Goal: Task Accomplishment & Management: Complete application form

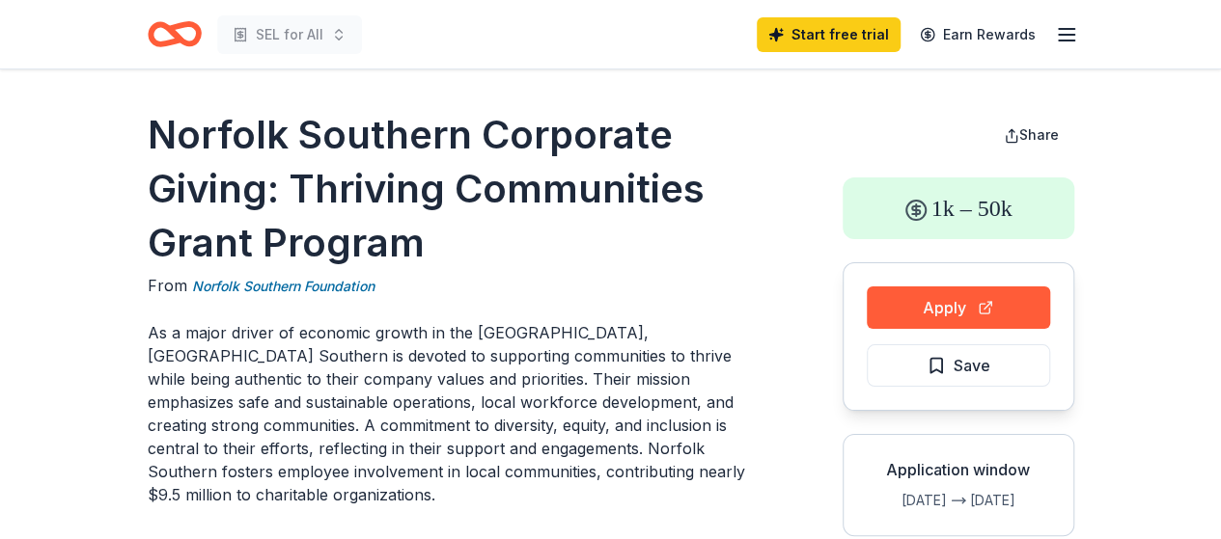
click at [174, 30] on icon "Home" at bounding box center [166, 33] width 30 height 19
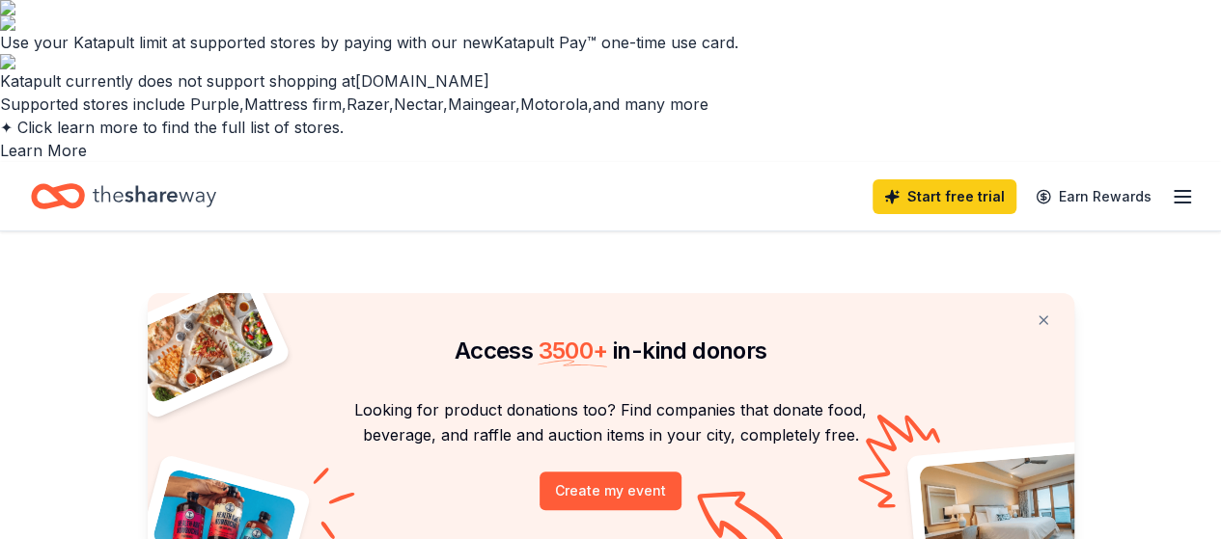
click at [1170, 185] on icon "button" at bounding box center [1181, 196] width 23 height 23
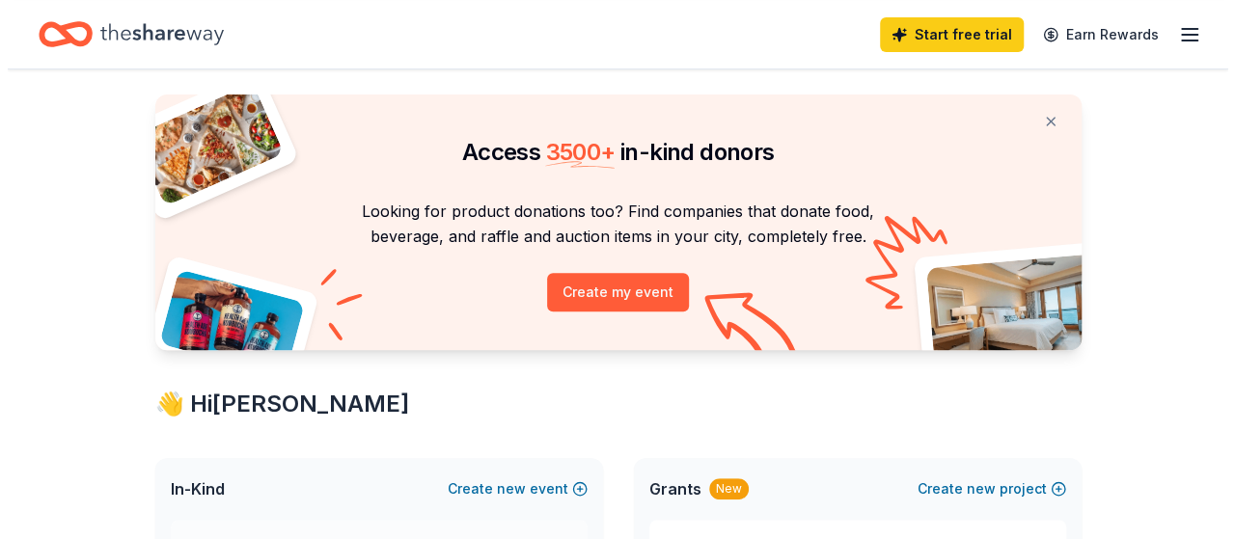
scroll to position [204, 0]
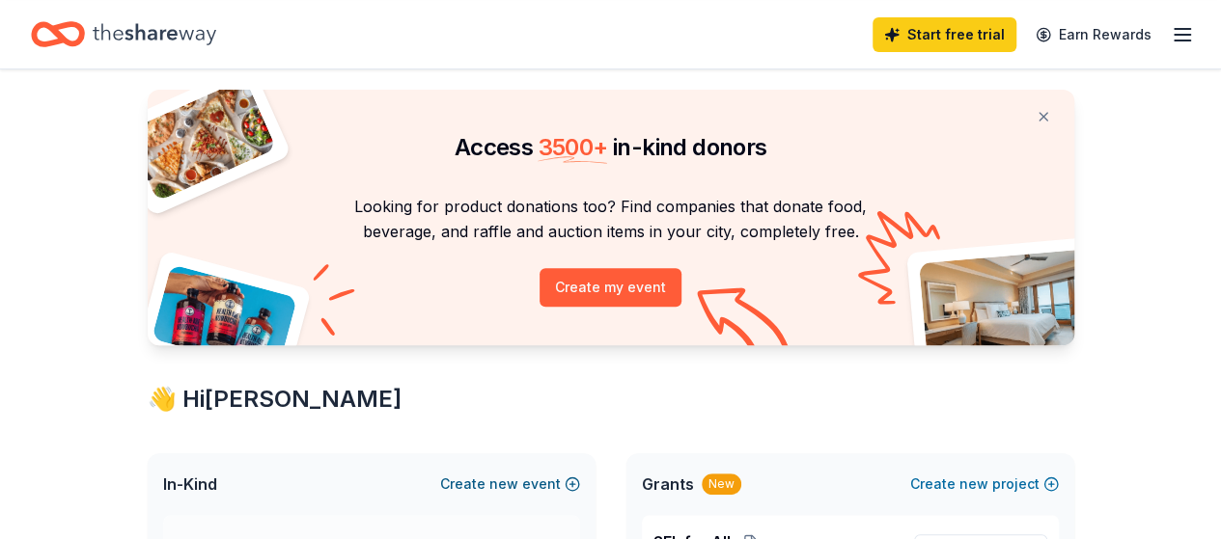
click at [532, 473] on button "Create new event" at bounding box center [510, 484] width 140 height 23
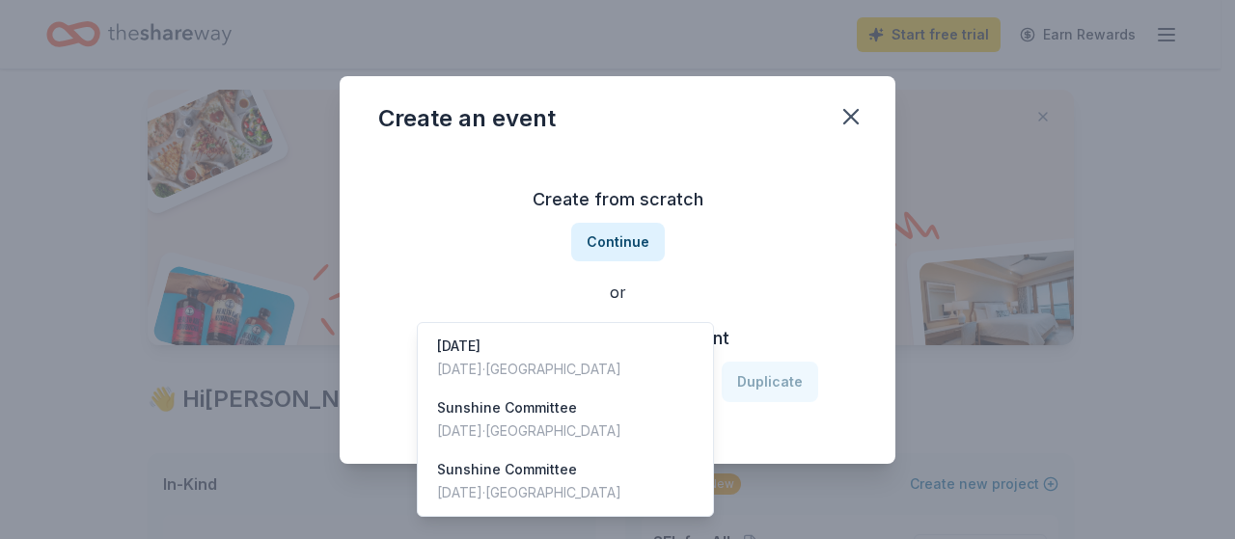
click at [680, 385] on button "Select an event" at bounding box center [563, 382] width 293 height 41
click at [636, 389] on div "Sunshine Committee Mar 17, 2025 · TX" at bounding box center [566, 420] width 288 height 62
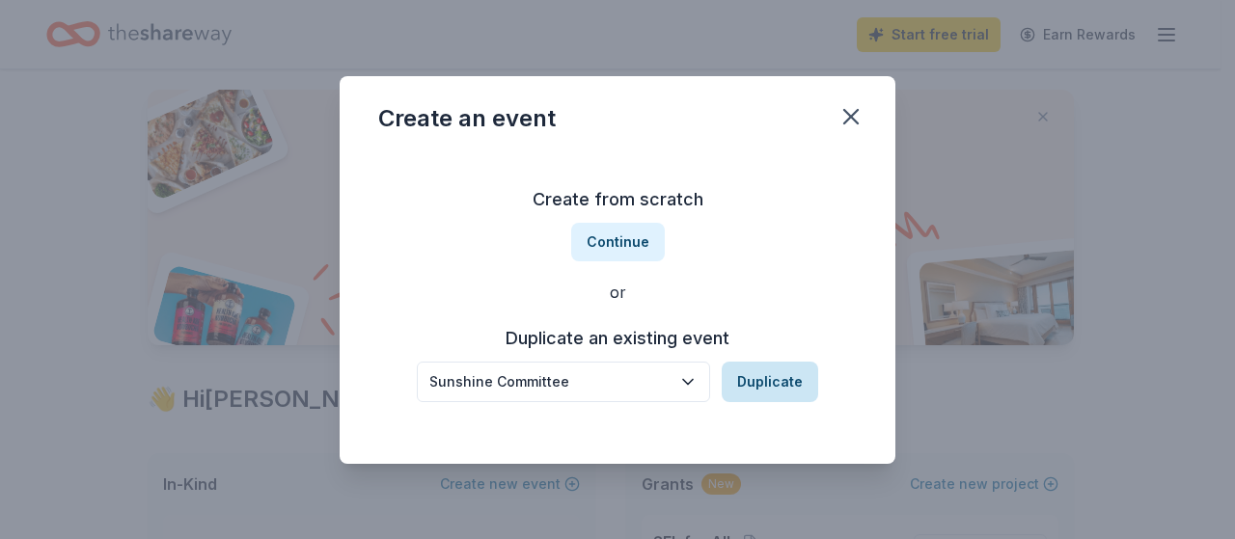
click at [781, 381] on button "Duplicate" at bounding box center [770, 382] width 96 height 41
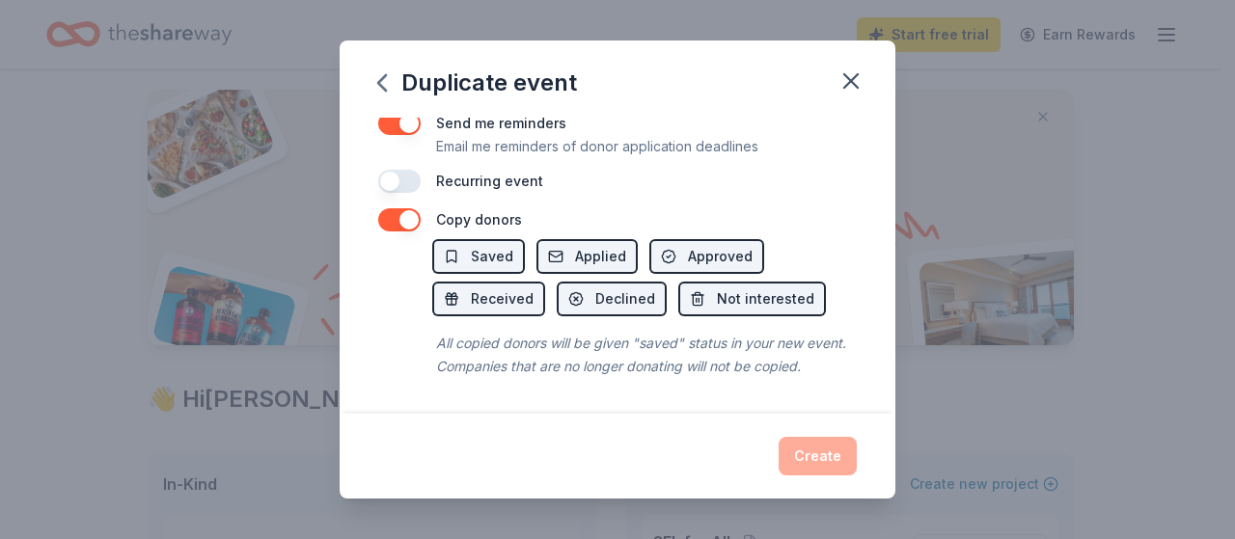
scroll to position [868, 0]
click at [413, 170] on button "button" at bounding box center [399, 181] width 42 height 23
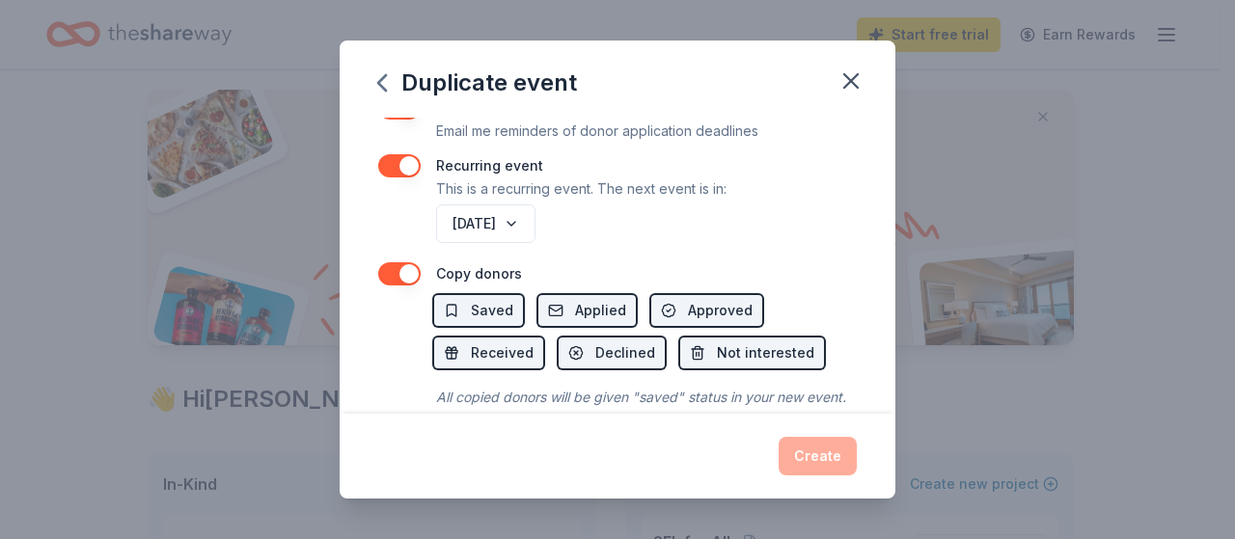
click at [386, 166] on button "button" at bounding box center [399, 165] width 42 height 23
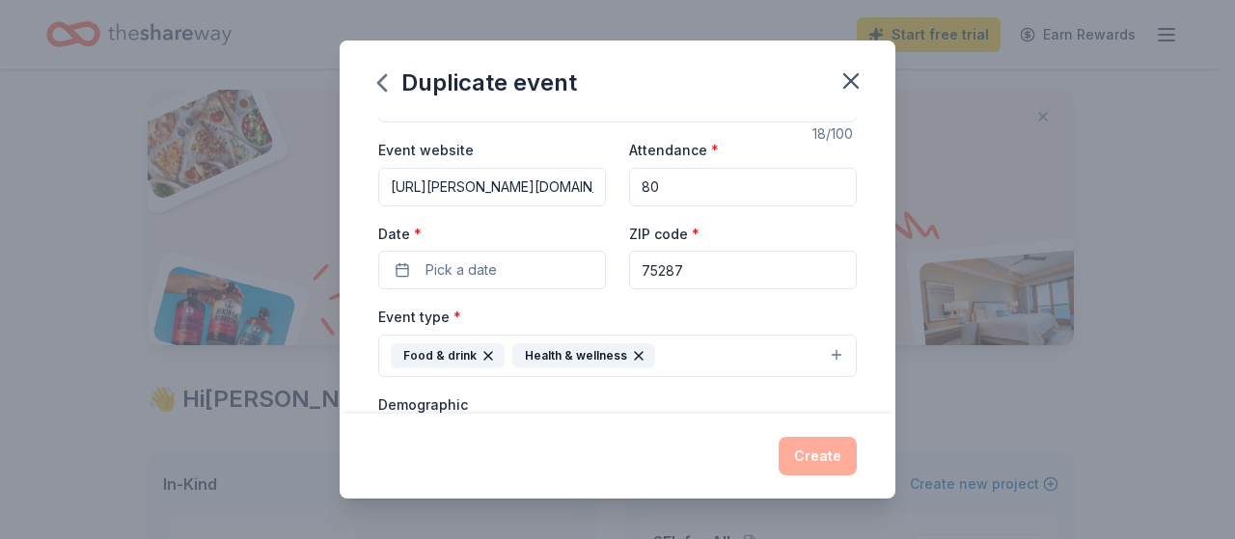
scroll to position [61, 0]
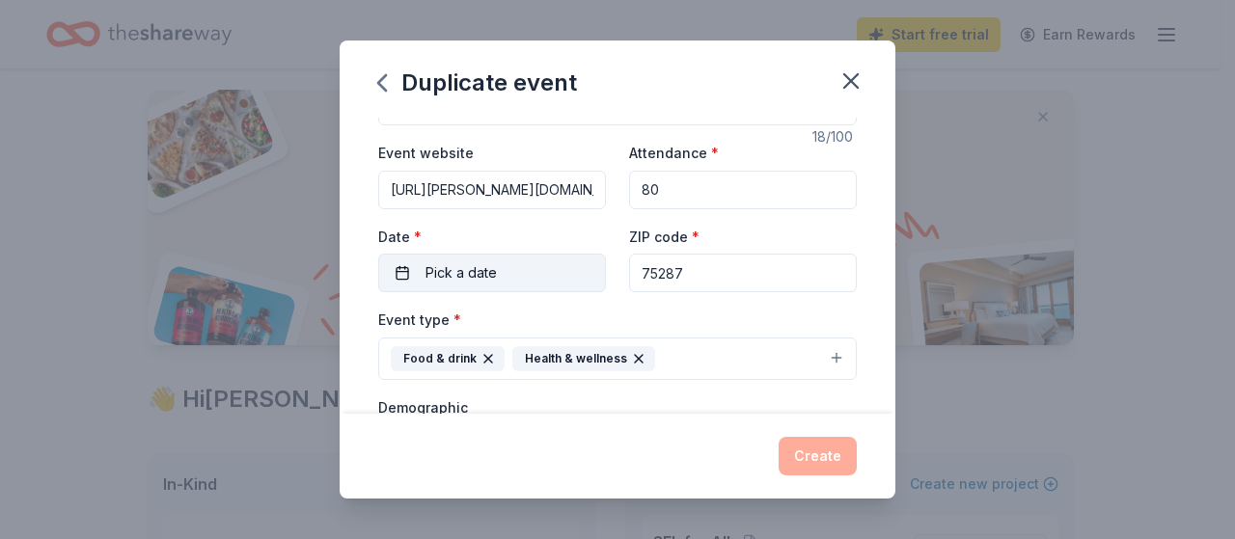
click at [482, 263] on span "Pick a date" at bounding box center [461, 272] width 71 height 23
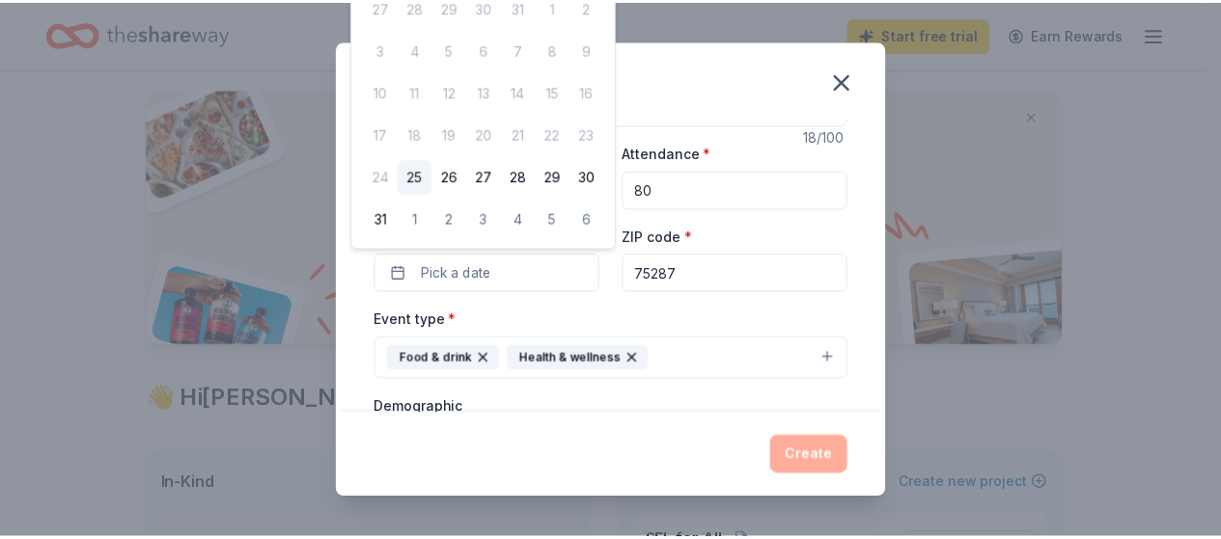
scroll to position [0, 0]
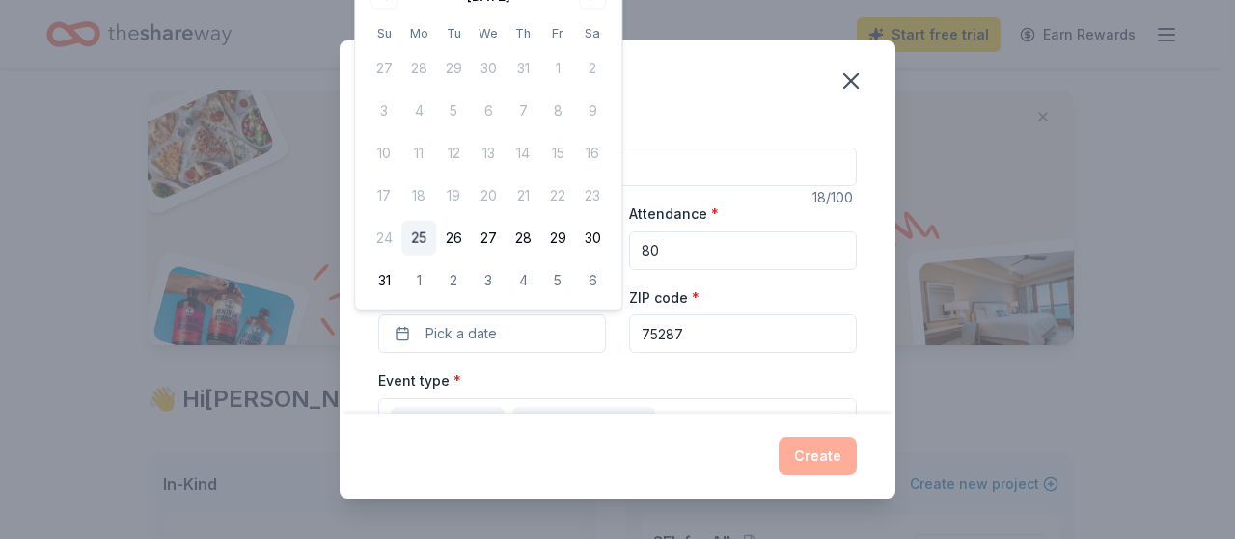
click at [687, 87] on div "Duplicate event" at bounding box center [618, 79] width 556 height 77
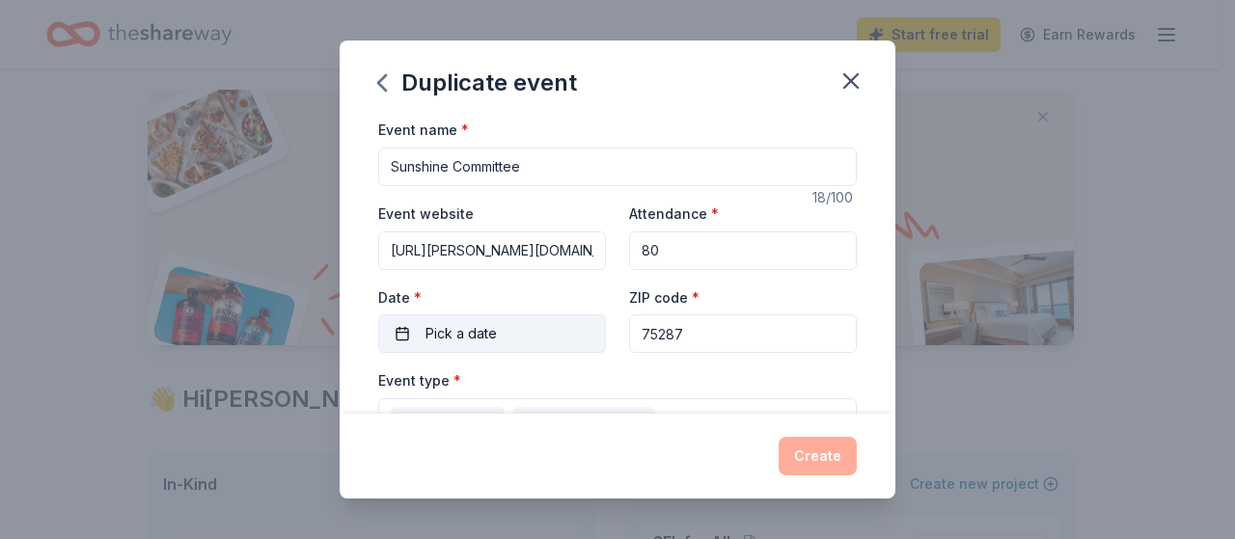
click at [489, 335] on span "Pick a date" at bounding box center [461, 333] width 71 height 23
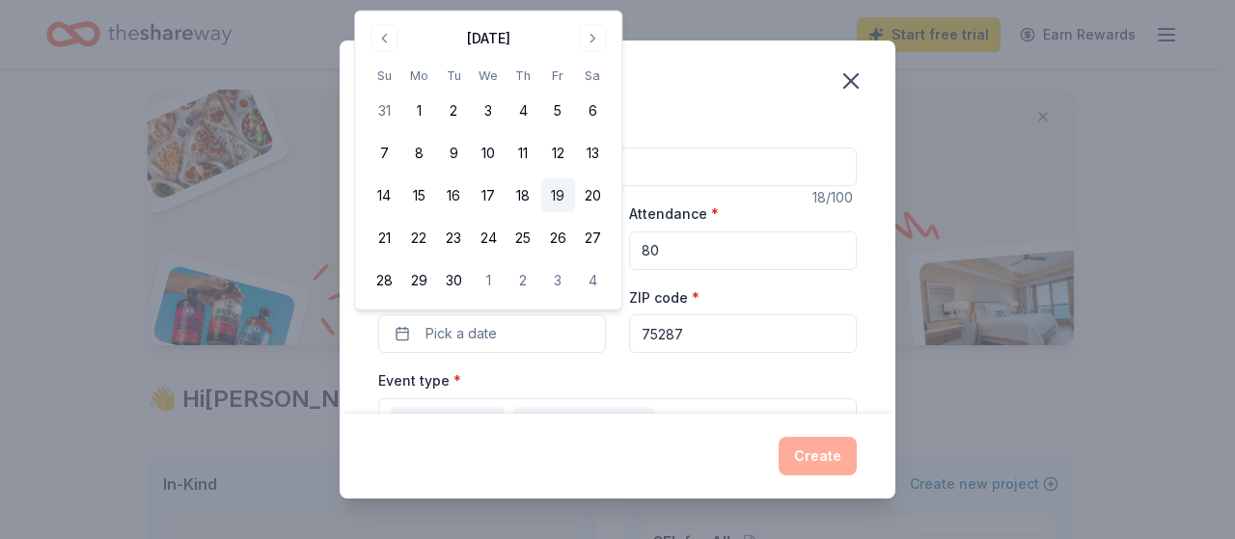
click at [543, 198] on button "19" at bounding box center [557, 196] width 35 height 35
click at [801, 453] on button "Create" at bounding box center [818, 456] width 78 height 39
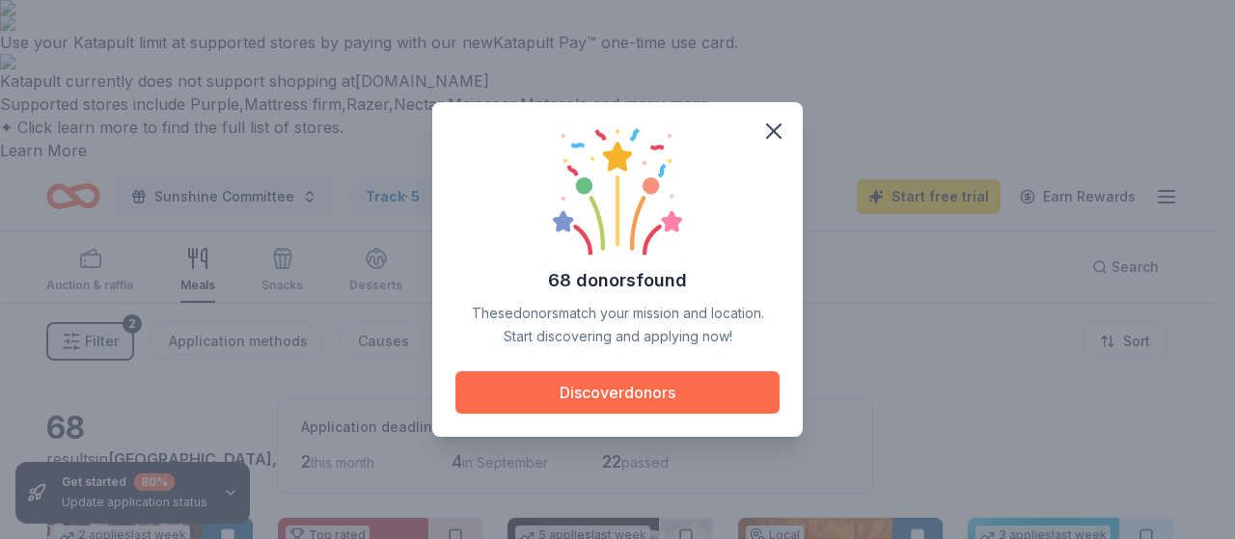
click at [677, 387] on button "Discover donors" at bounding box center [617, 392] width 324 height 42
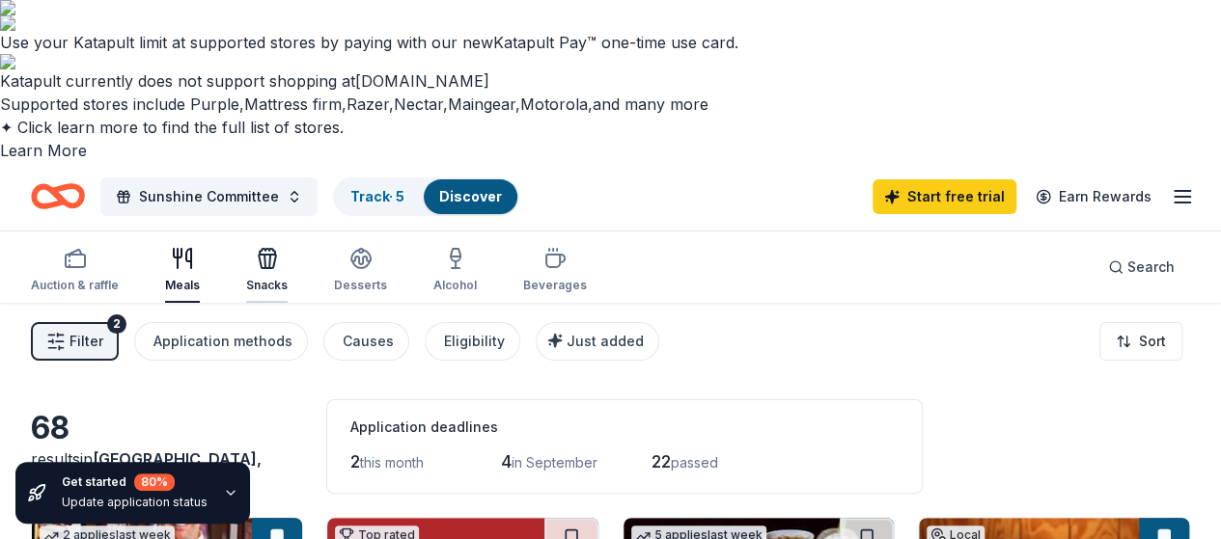
click at [272, 255] on icon "button" at bounding box center [267, 262] width 17 height 14
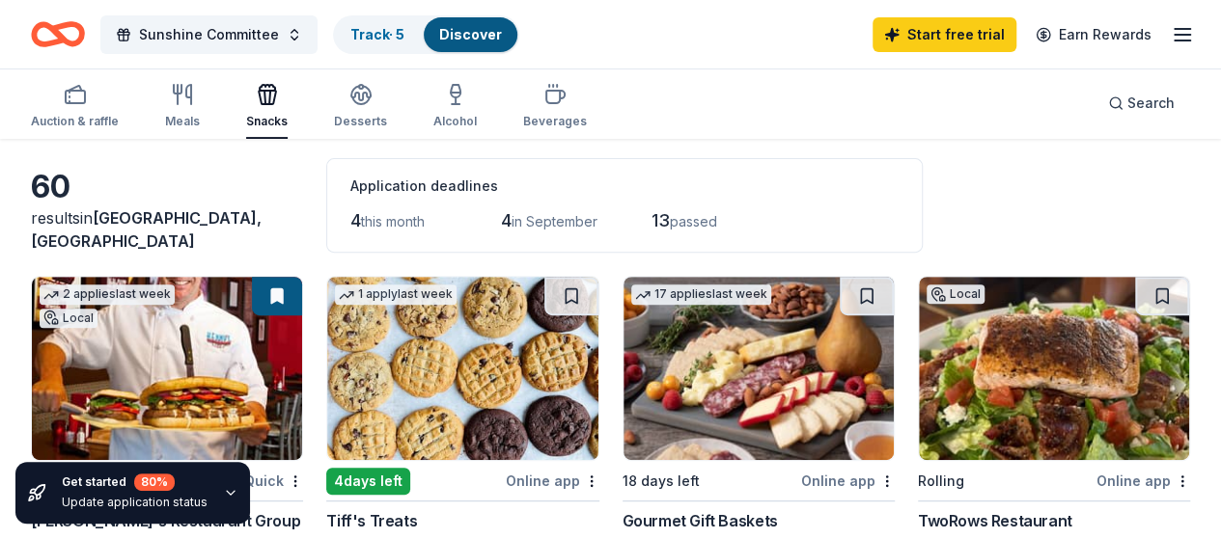
scroll to position [237, 0]
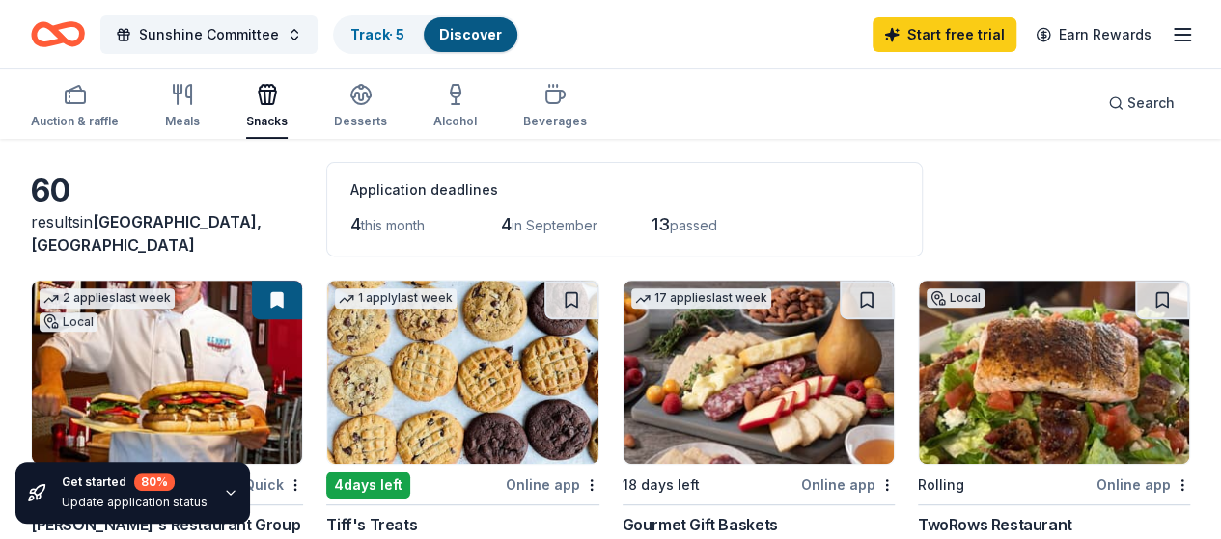
click at [355, 472] on div "4 days left" at bounding box center [368, 485] width 84 height 27
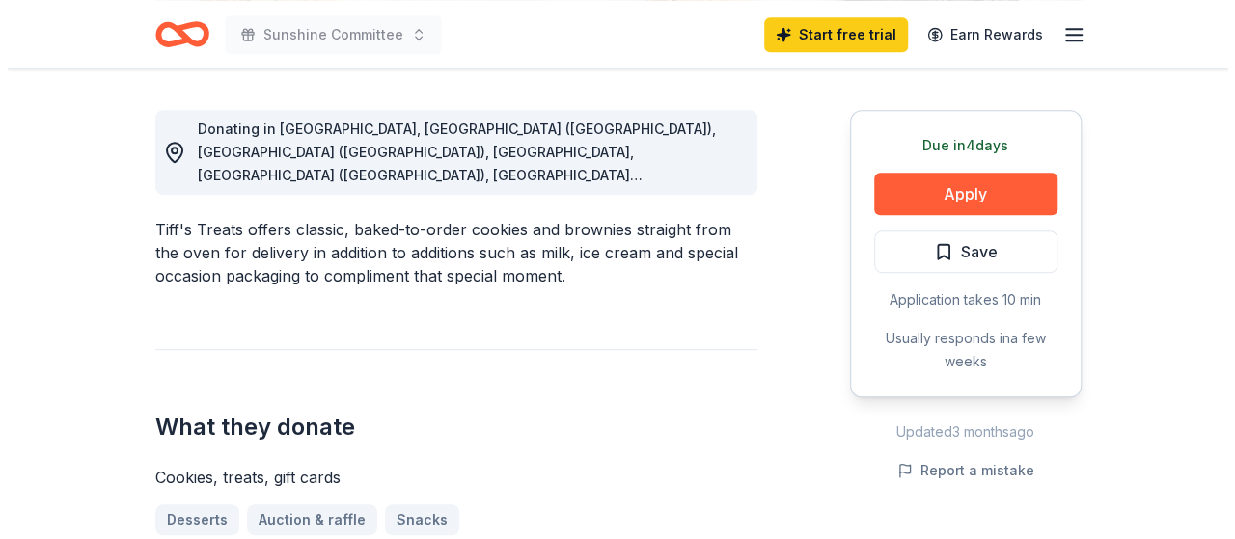
scroll to position [559, 0]
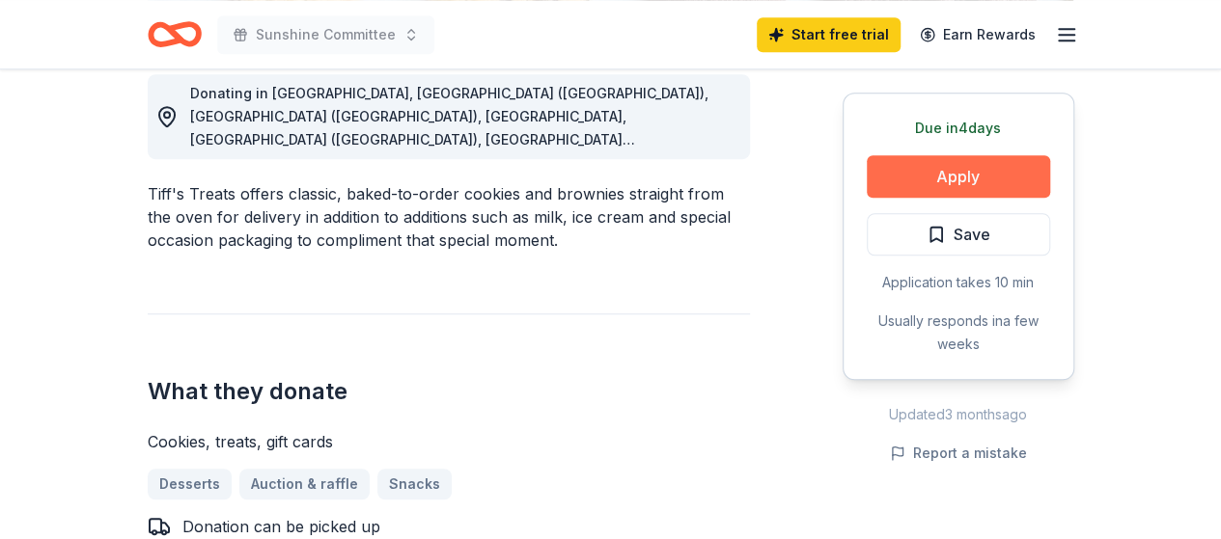
click at [1000, 175] on button "Apply" at bounding box center [957, 176] width 183 height 42
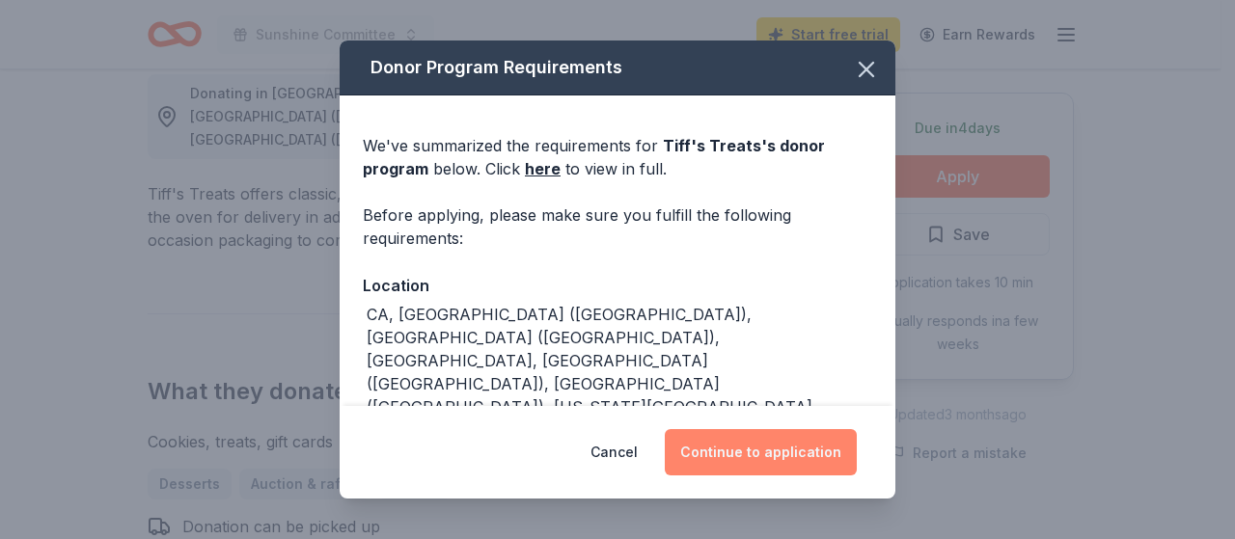
click at [791, 454] on button "Continue to application" at bounding box center [761, 452] width 192 height 46
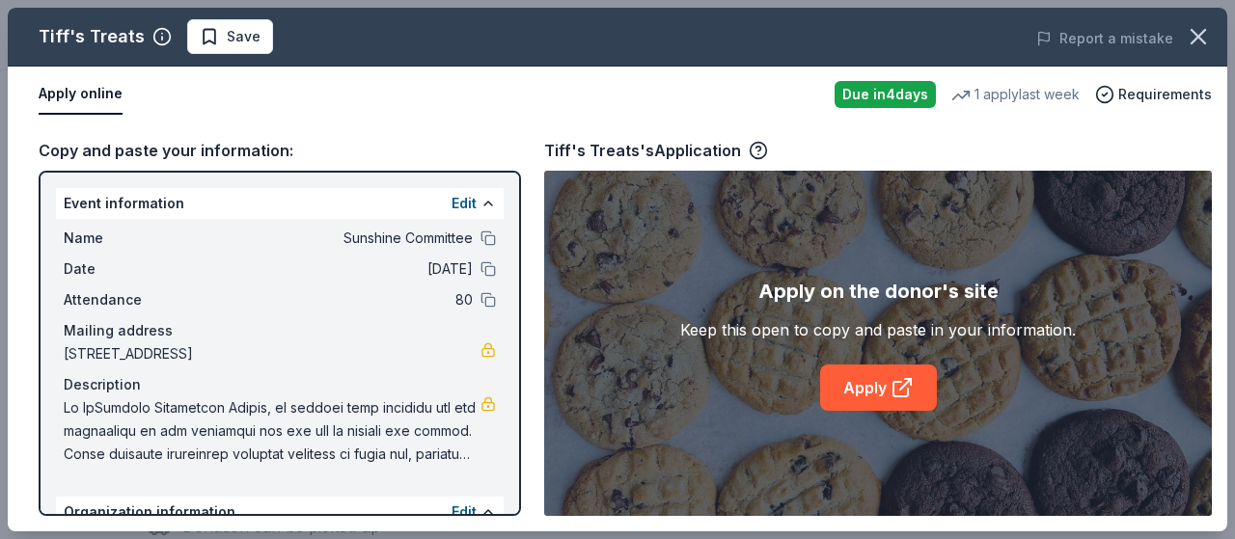
drag, startPoint x: 1227, startPoint y: 113, endPoint x: 1234, endPoint y: 211, distance: 98.7
click at [1220, 211] on div "Tiff's Treats Save Report a mistake Apply online Due [DATE] 1 apply last week R…" at bounding box center [617, 269] width 1235 height 539
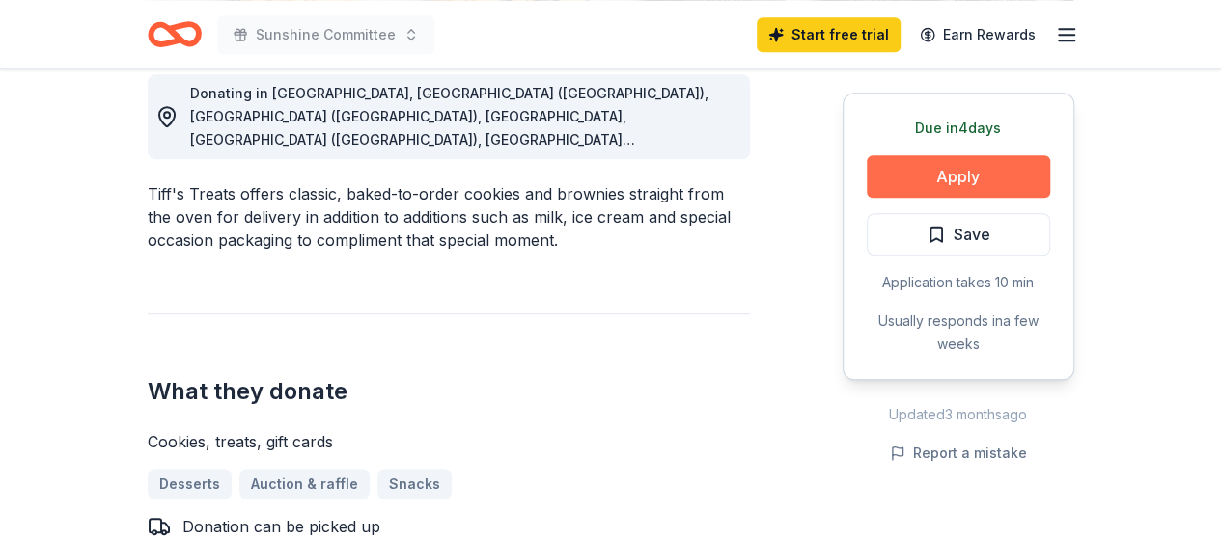
click at [968, 180] on button "Apply" at bounding box center [957, 176] width 183 height 42
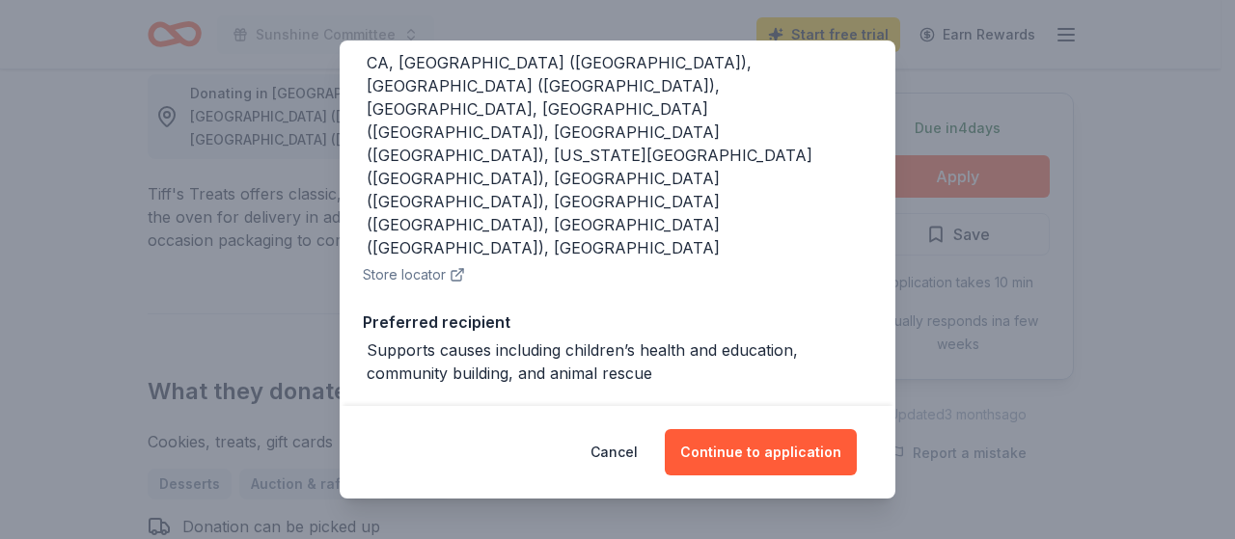
scroll to position [269, 0]
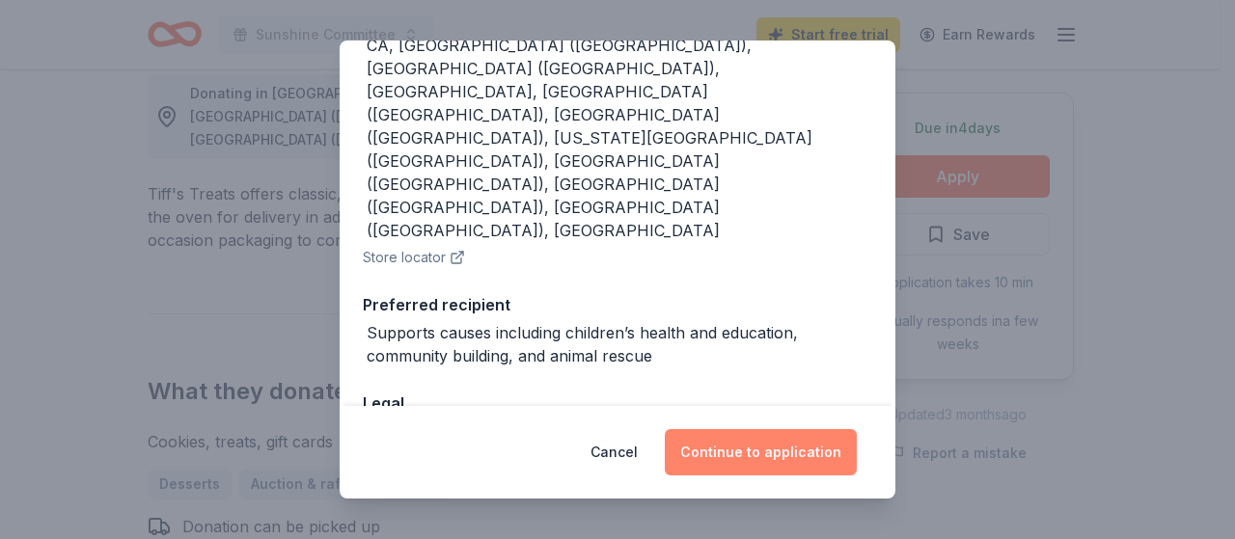
click at [770, 448] on button "Continue to application" at bounding box center [761, 452] width 192 height 46
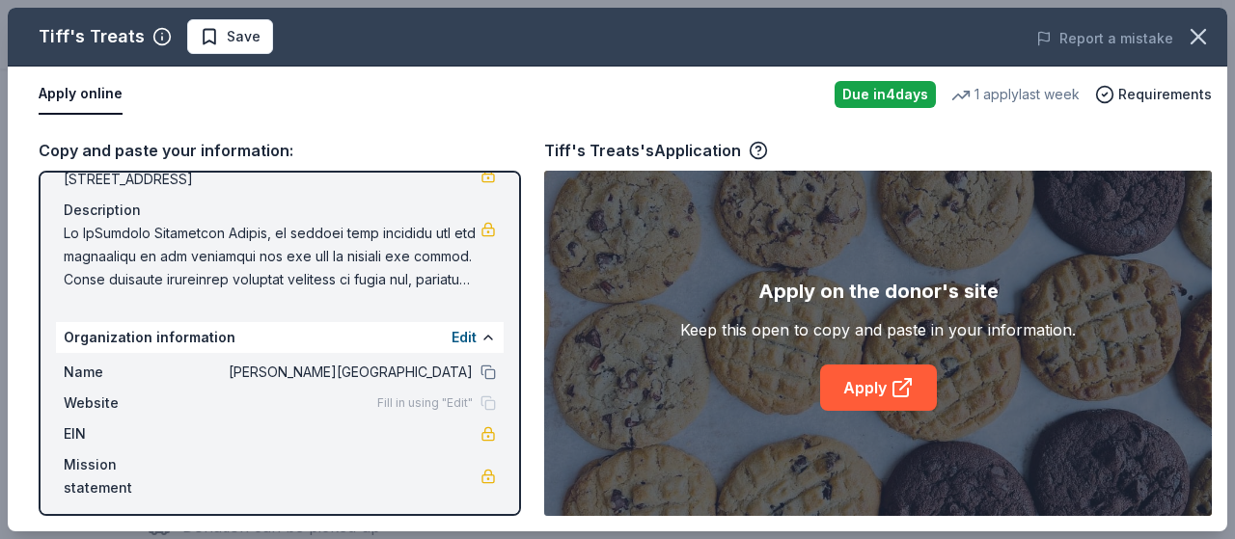
scroll to position [183, 0]
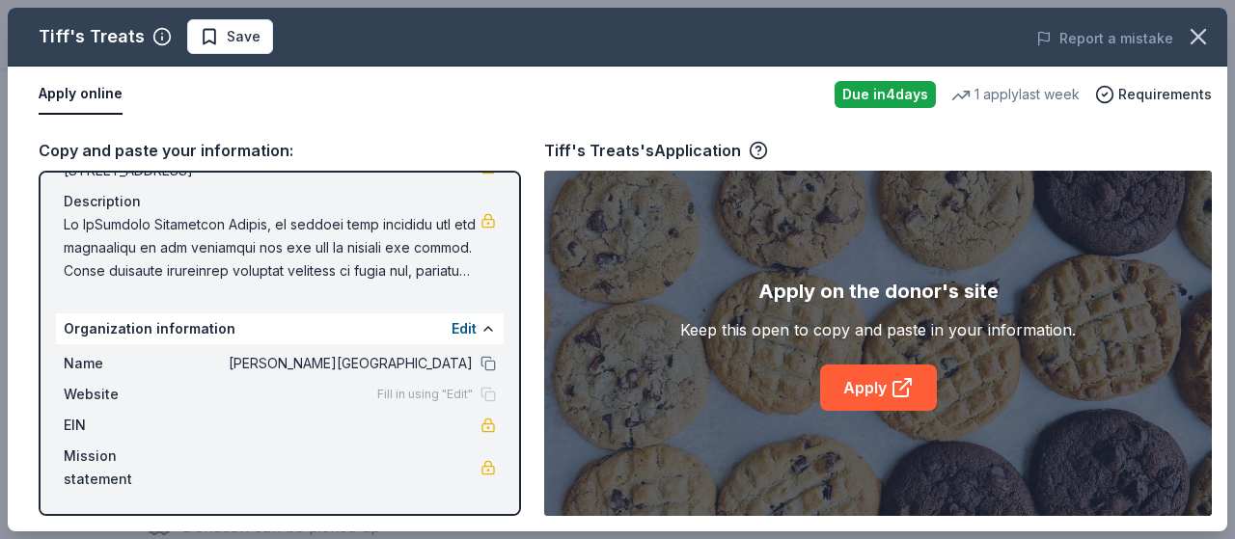
click at [472, 397] on div "Fill in using "Edit"" at bounding box center [436, 394] width 119 height 15
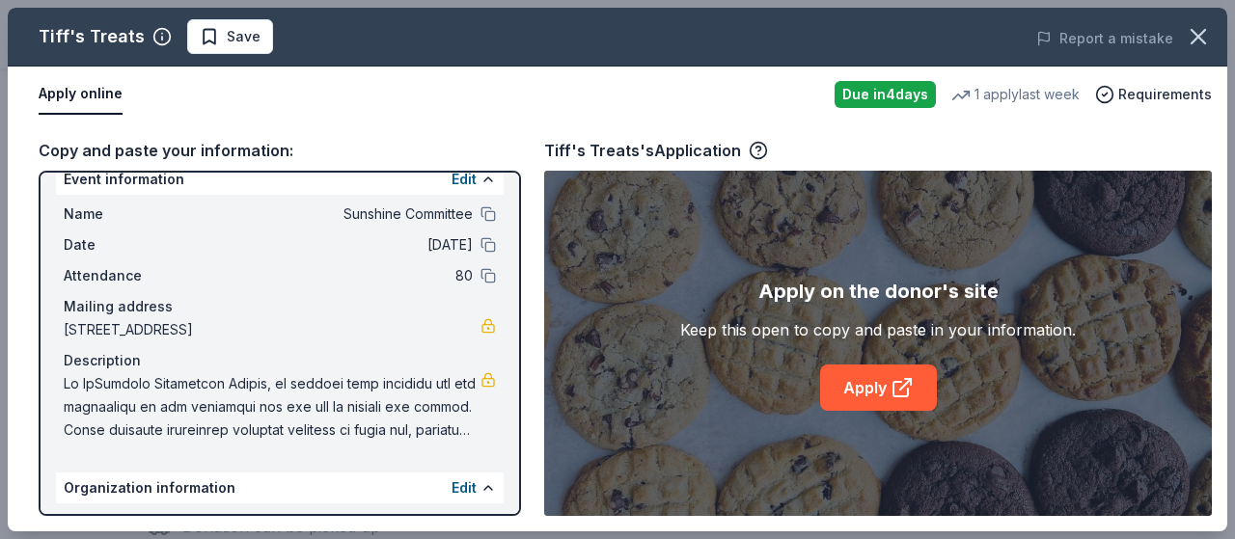
scroll to position [23, 0]
click at [811, 441] on div "Apply on the donor's site Keep this open to copy and paste in your information.…" at bounding box center [878, 343] width 668 height 345
click at [875, 399] on link "Apply" at bounding box center [878, 388] width 117 height 46
